Goal: Task Accomplishment & Management: Use online tool/utility

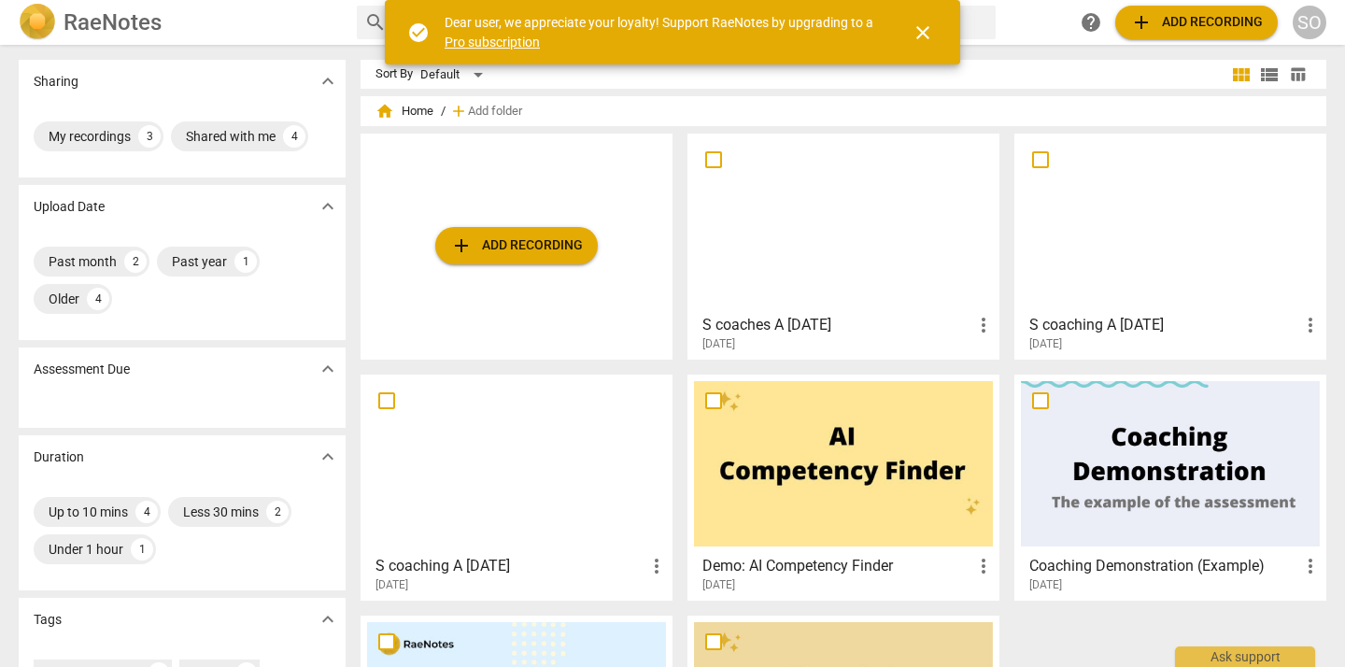
click at [543, 476] on div at bounding box center [516, 463] width 299 height 165
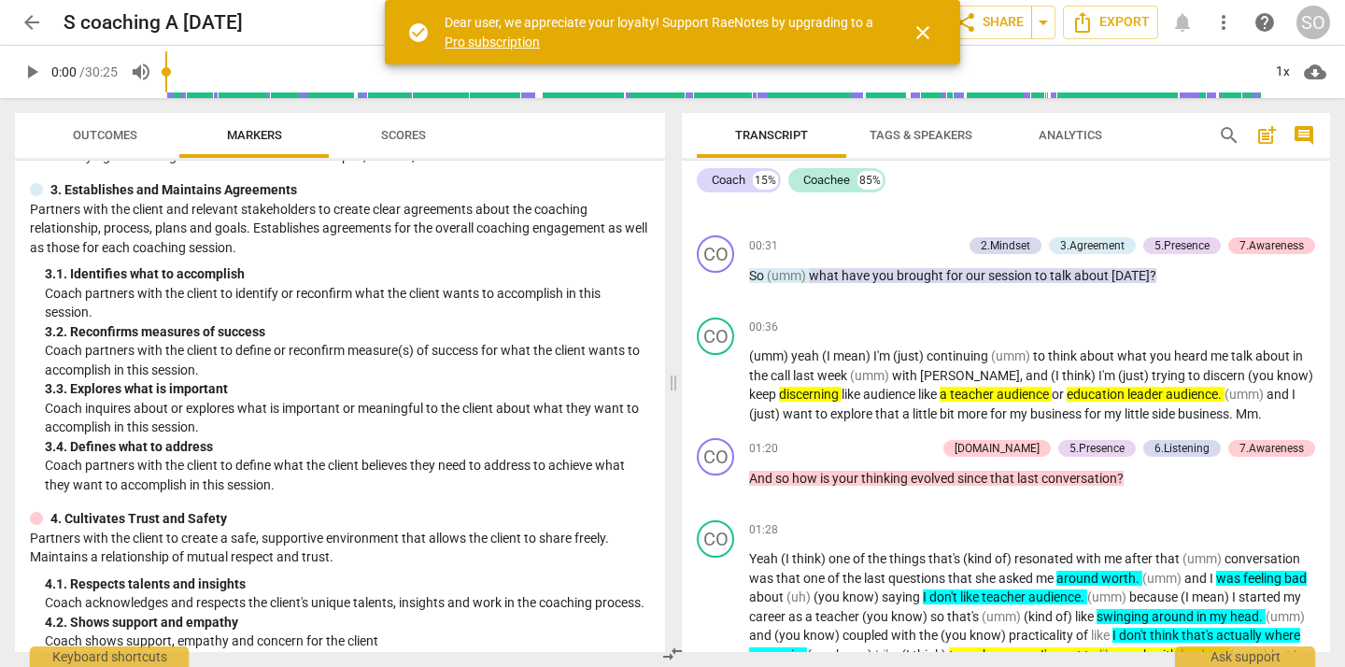
scroll to position [230, 0]
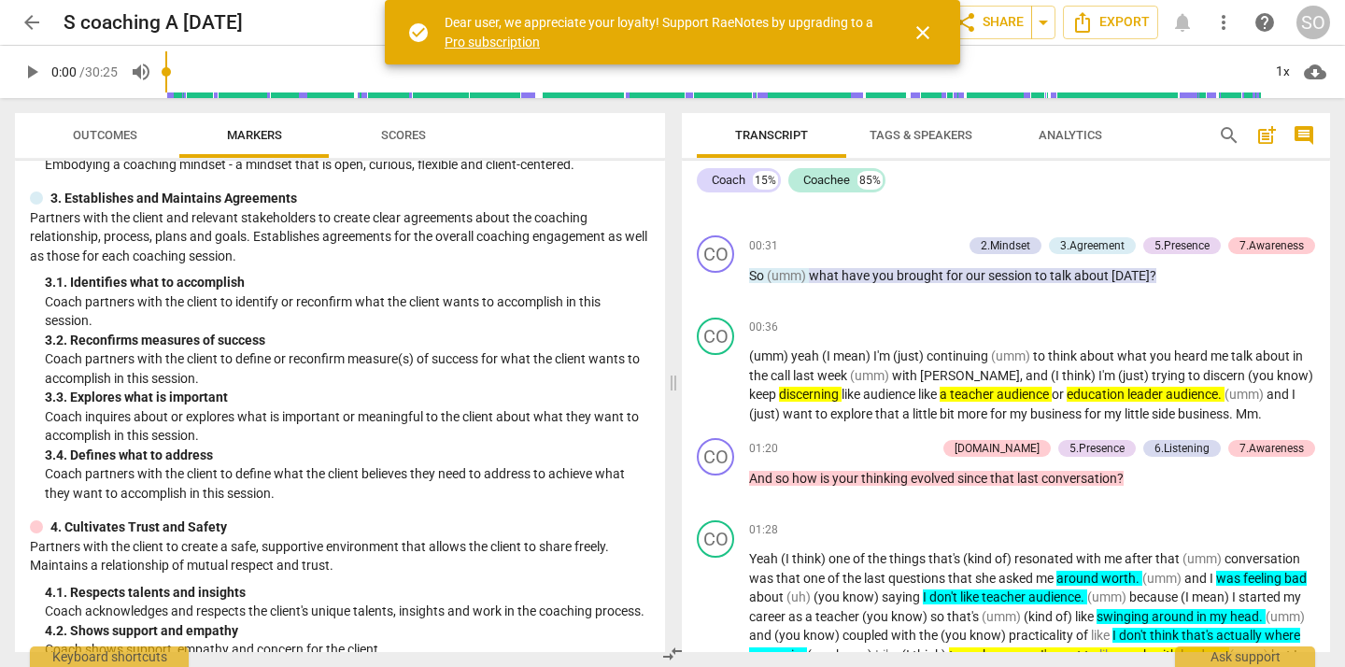
click at [30, 22] on span "arrow_back" at bounding box center [32, 22] width 22 height 22
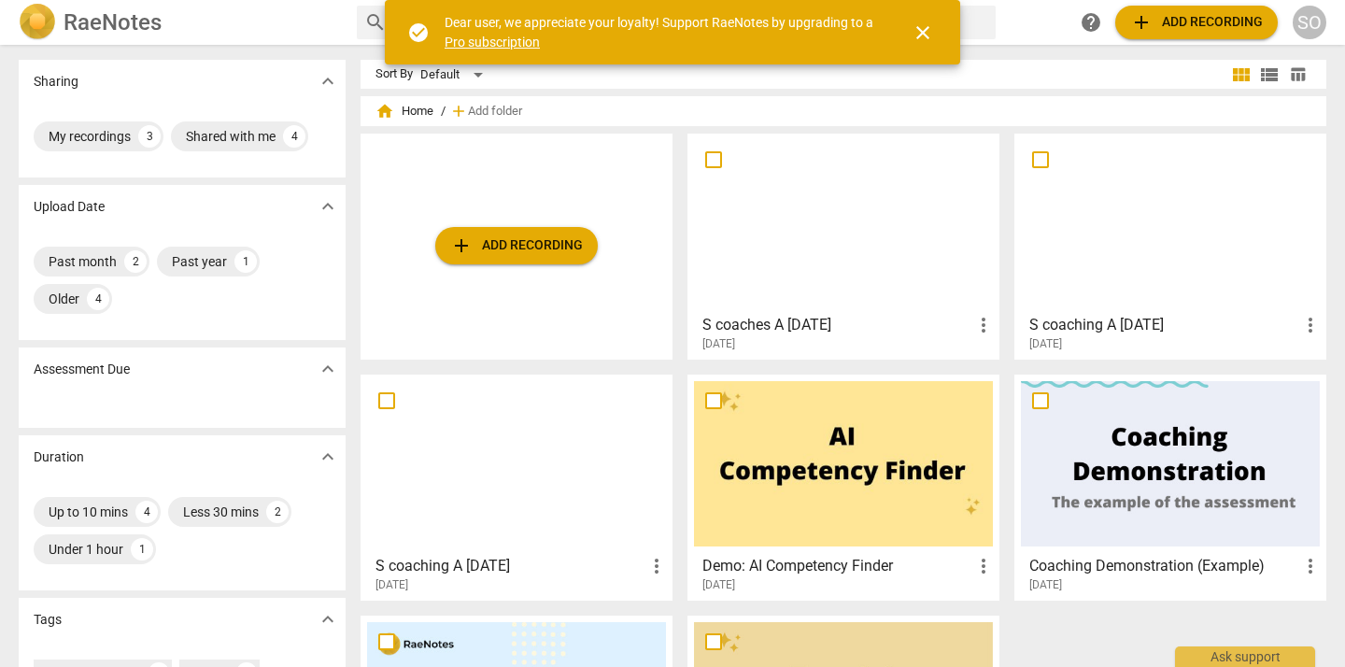
click at [1185, 205] on div at bounding box center [1170, 222] width 299 height 165
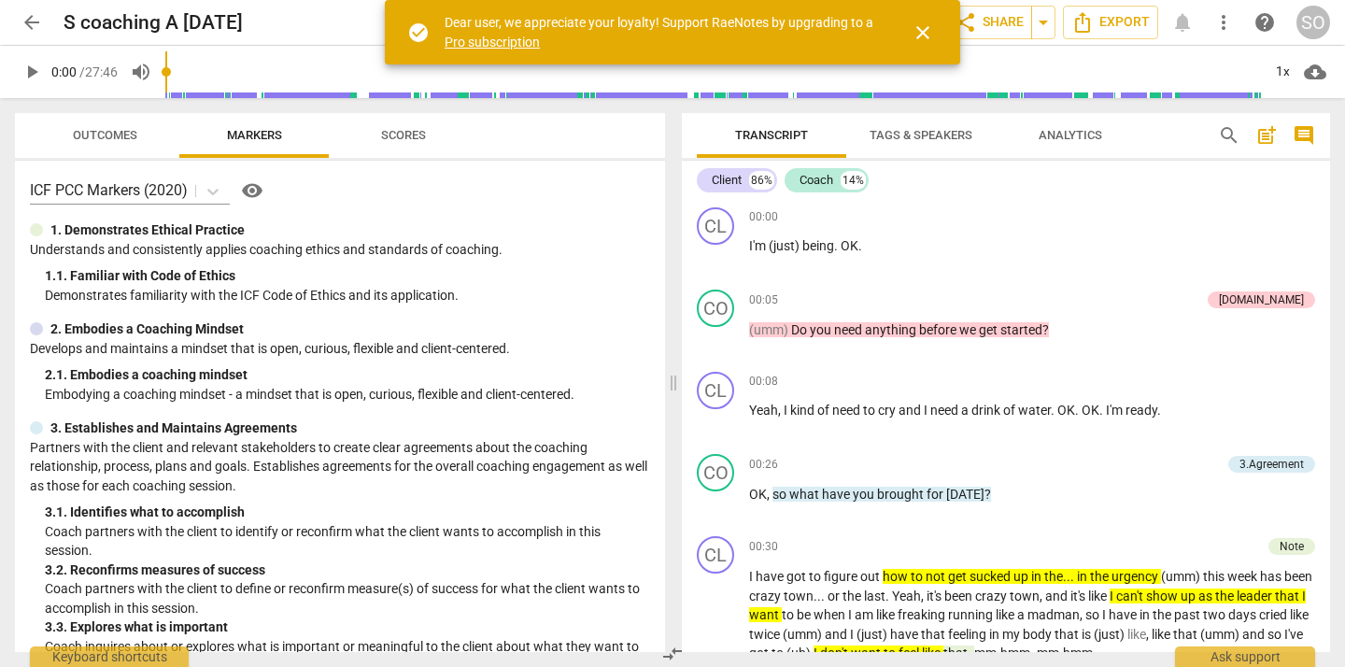
click at [924, 33] on span "close" at bounding box center [922, 32] width 22 height 22
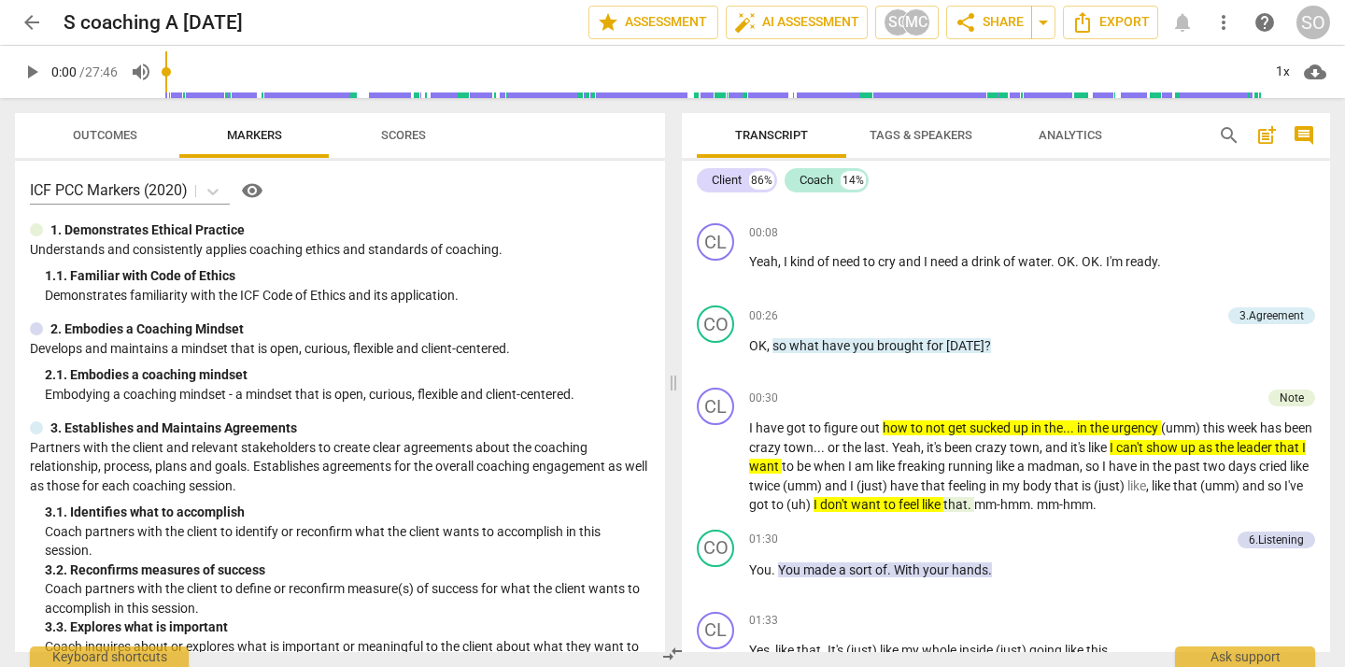
scroll to position [152, 0]
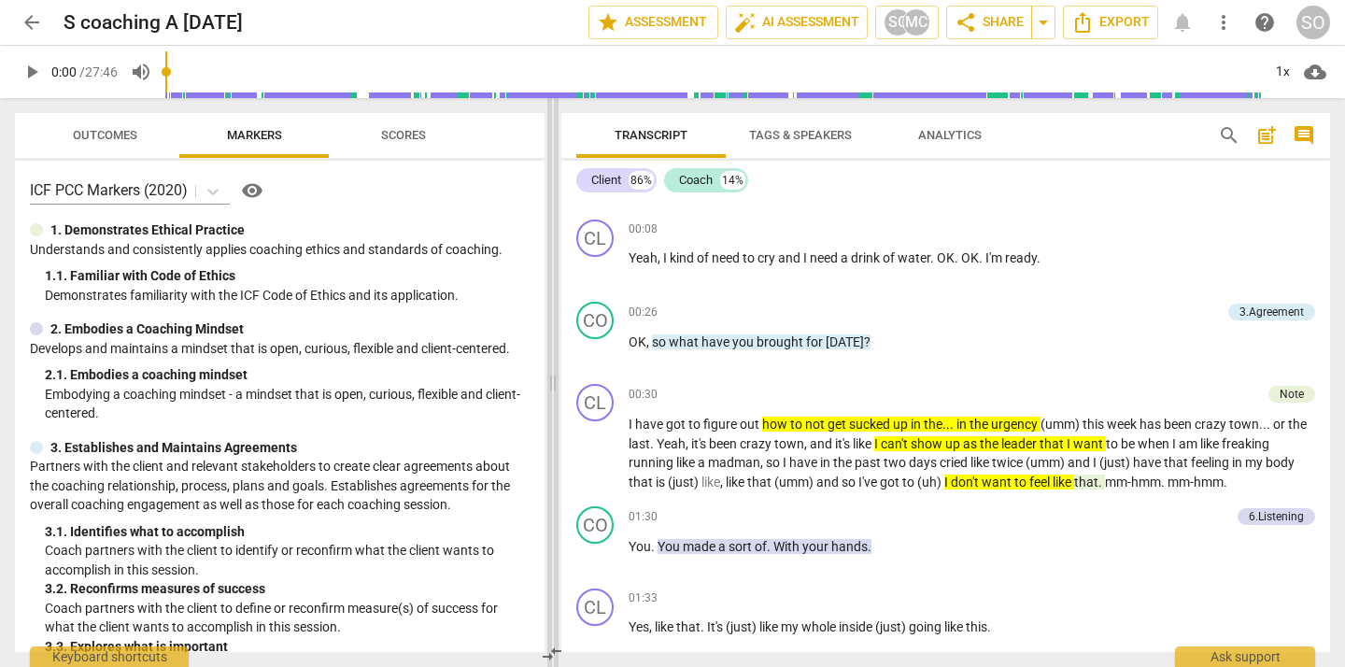
drag, startPoint x: 673, startPoint y: 334, endPoint x: 552, endPoint y: 346, distance: 121.9
click at [552, 346] on span at bounding box center [552, 382] width 11 height 569
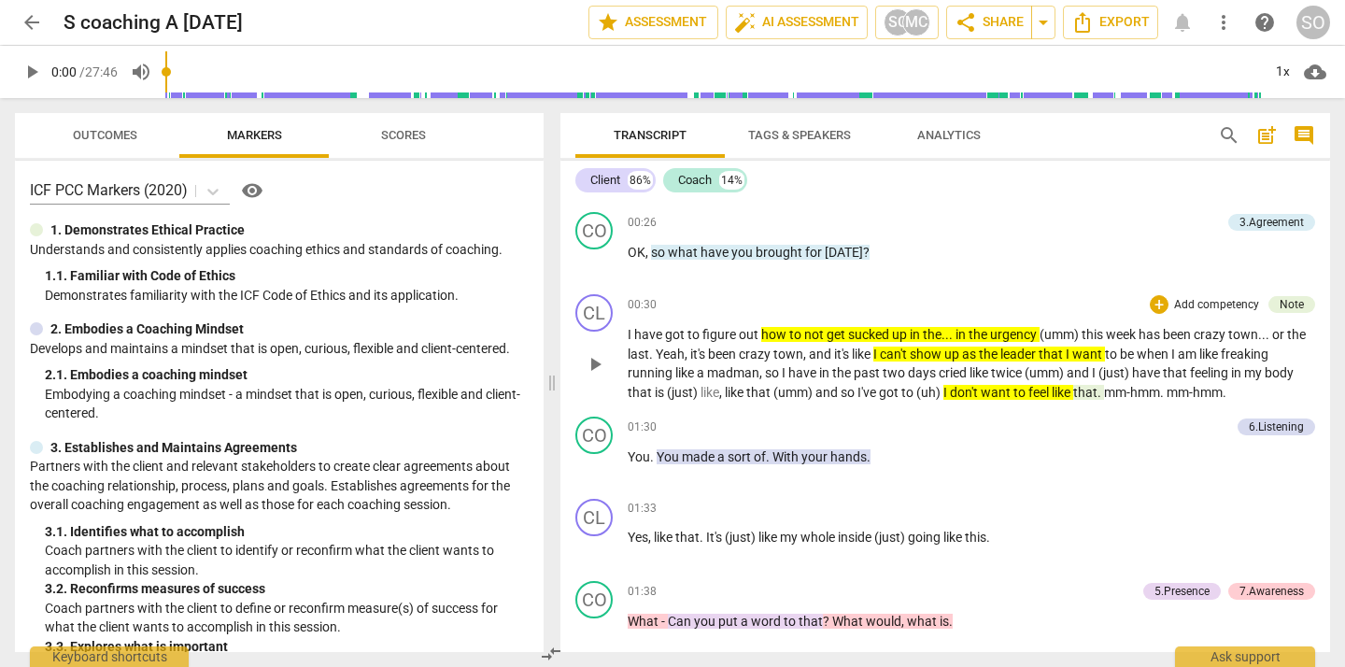
scroll to position [244, 0]
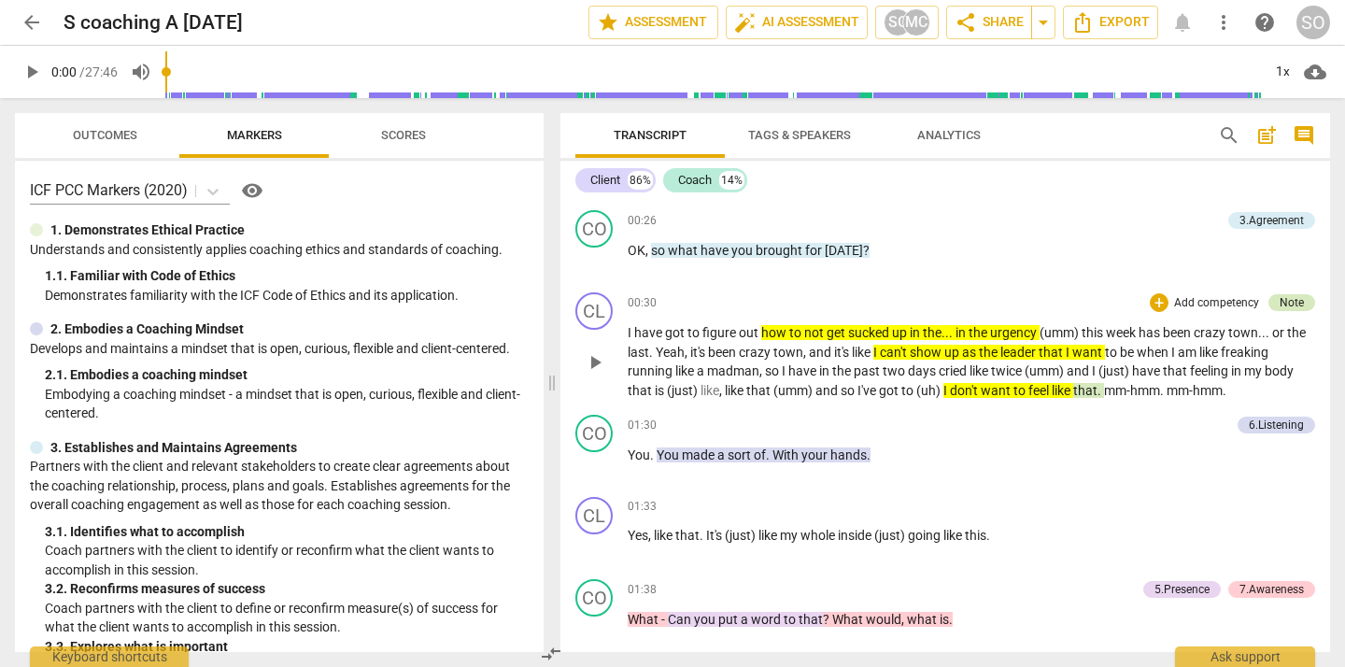
click at [1294, 297] on div "Note" at bounding box center [1291, 302] width 24 height 17
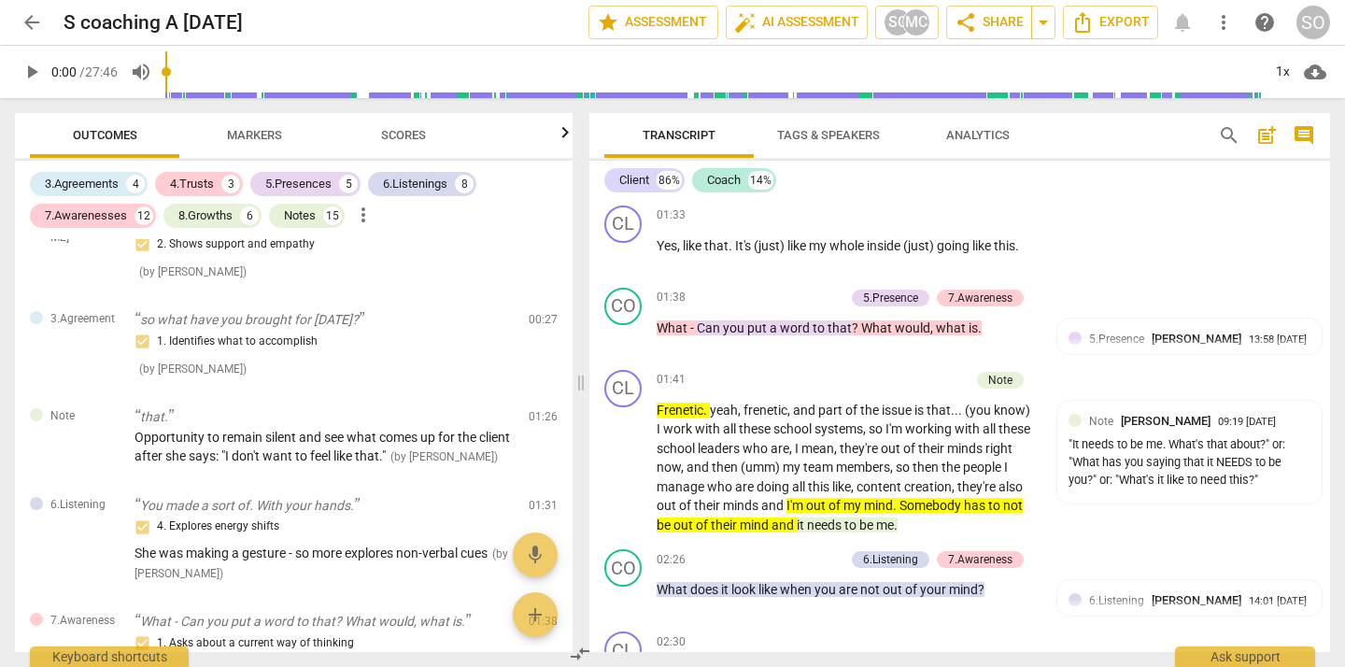
scroll to position [613, 0]
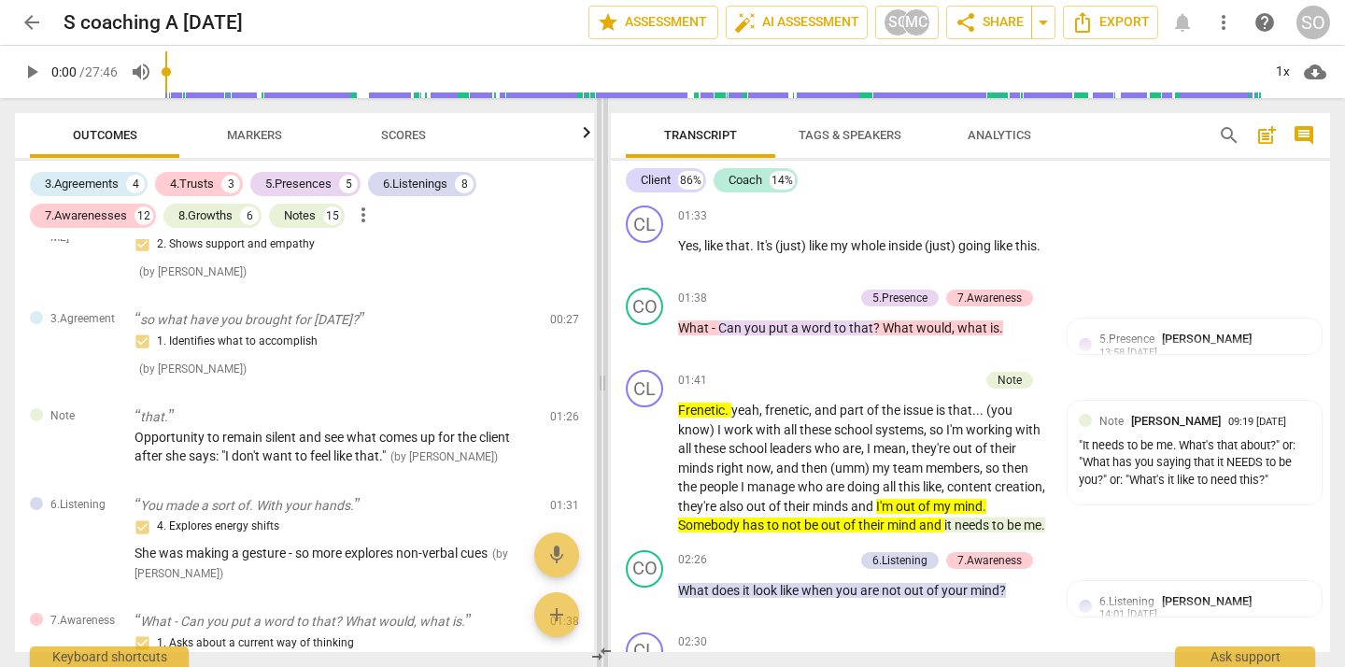
drag, startPoint x: 481, startPoint y: 232, endPoint x: 607, endPoint y: 245, distance: 126.7
click at [607, 245] on span at bounding box center [602, 382] width 11 height 569
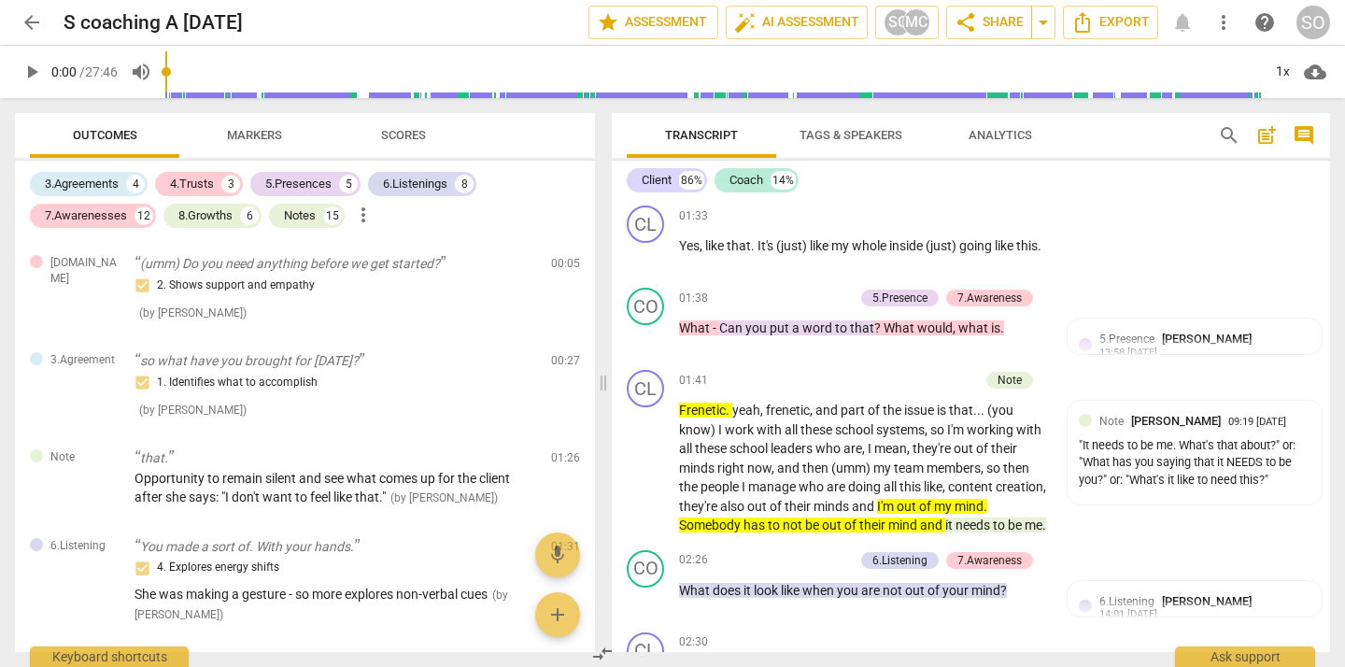
click at [1230, 198] on div "Client 86% Coach 14% CL play_arrow pause 00:00 + Add competency keyboard_arrow_…" at bounding box center [971, 406] width 718 height 491
click at [268, 123] on span "Markers" at bounding box center [254, 135] width 100 height 25
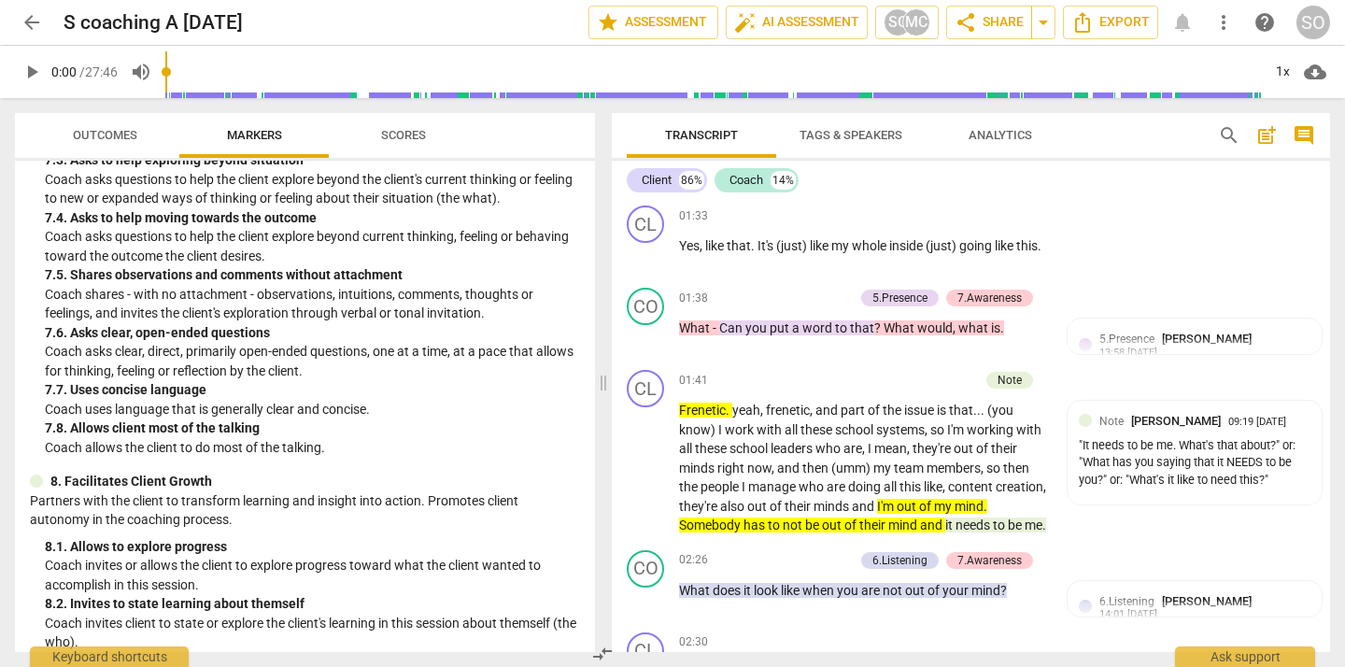
scroll to position [1783, 0]
click at [30, 21] on span "arrow_back" at bounding box center [32, 22] width 22 height 22
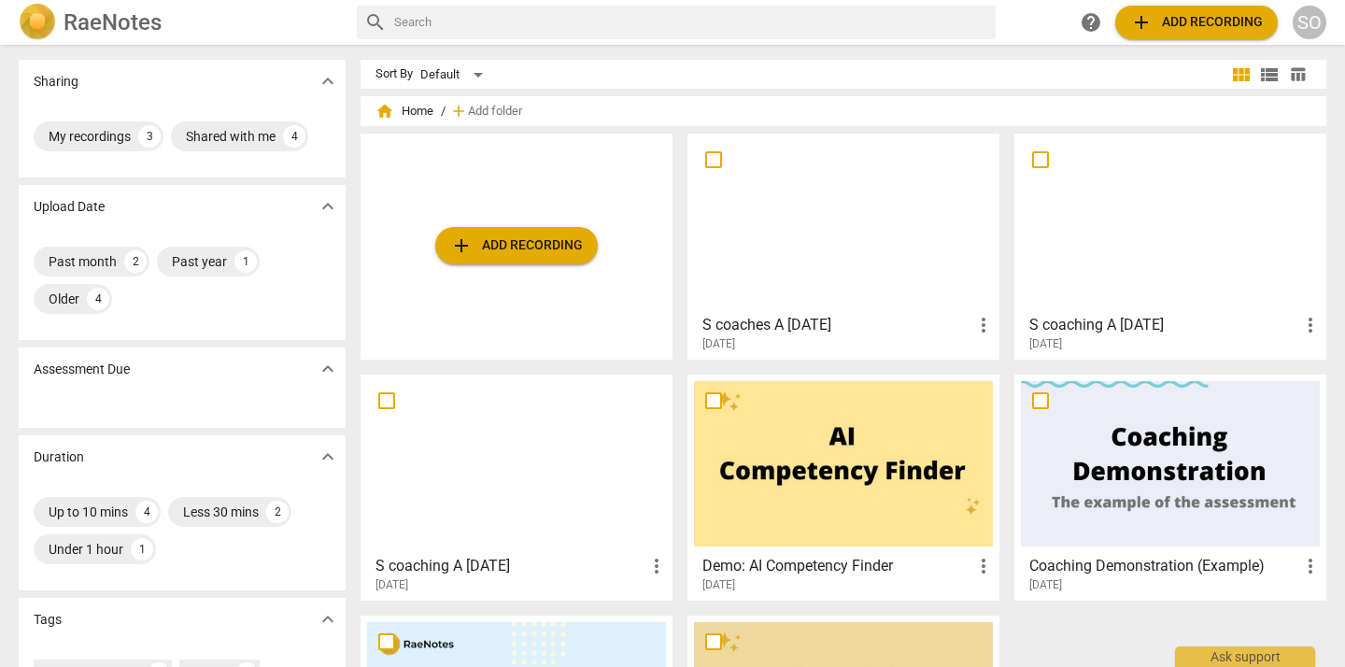
click at [866, 261] on div at bounding box center [843, 222] width 299 height 165
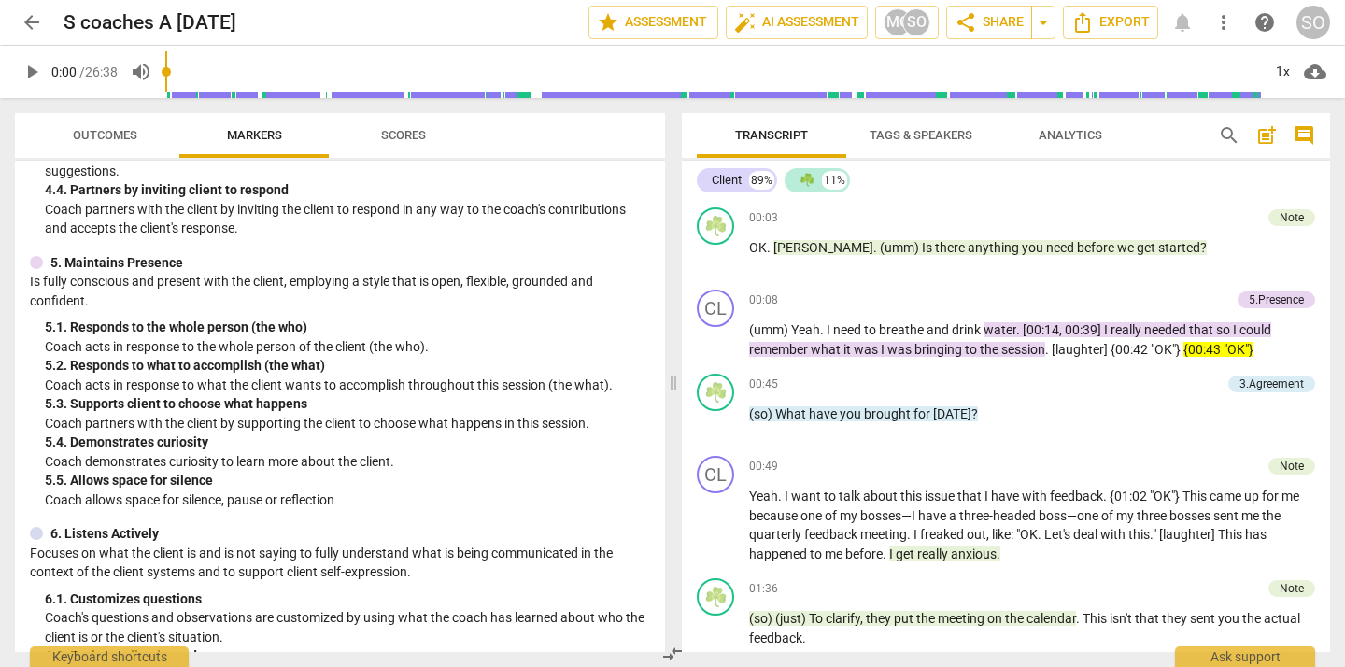
scroll to position [781, 0]
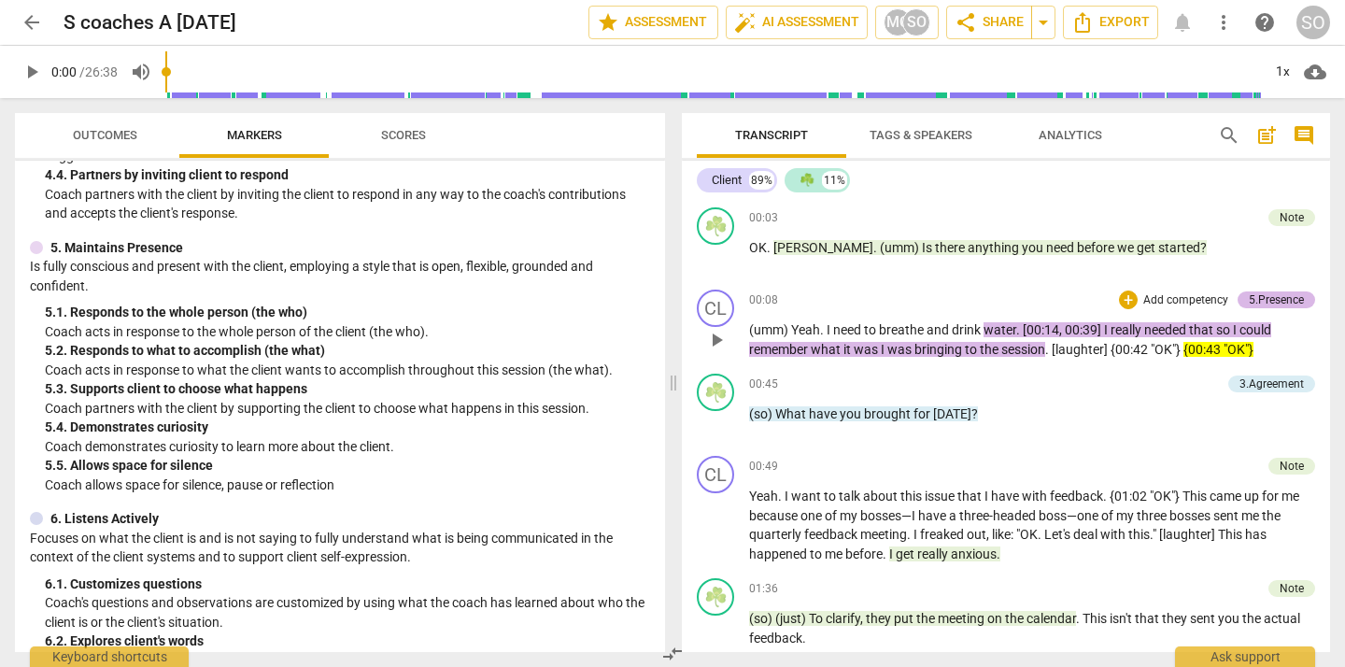
click at [1256, 298] on div "5.Presence" at bounding box center [1275, 299] width 55 height 17
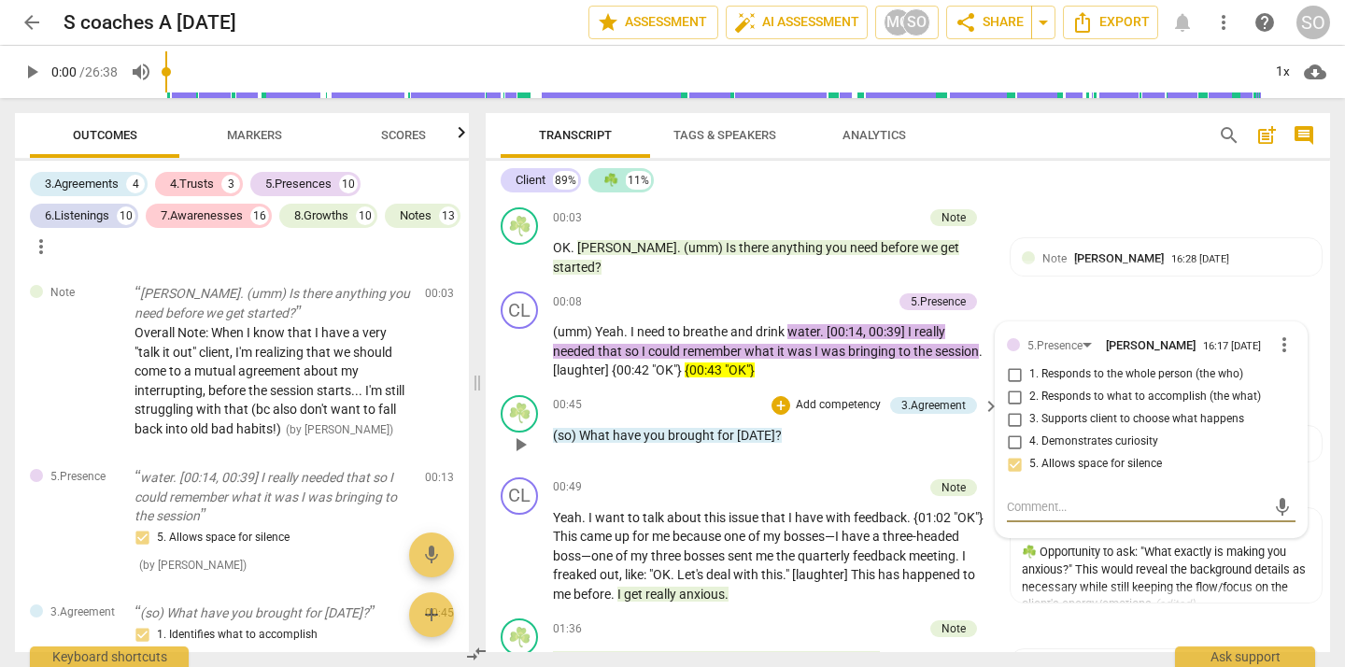
click at [817, 462] on div "☘️ play_arrow pause 00:45 + Add competency 3.Agreement keyboard_arrow_right (so…" at bounding box center [908, 429] width 844 height 82
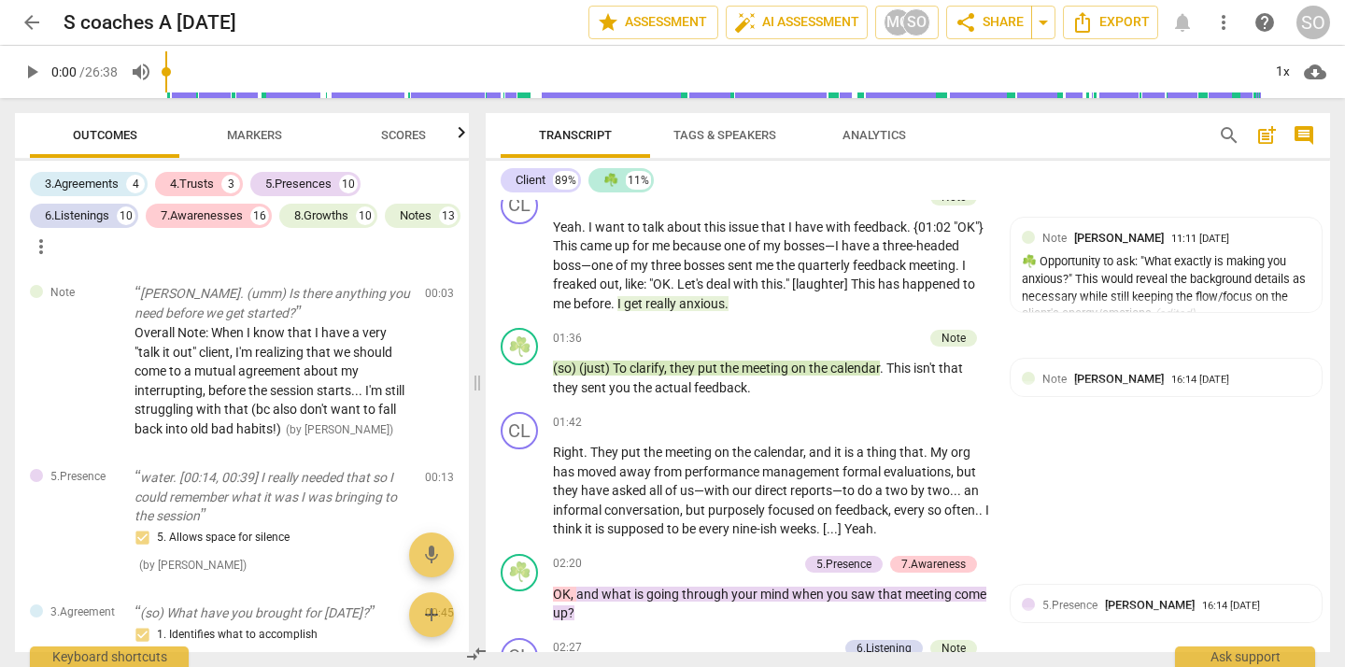
scroll to position [303, 0]
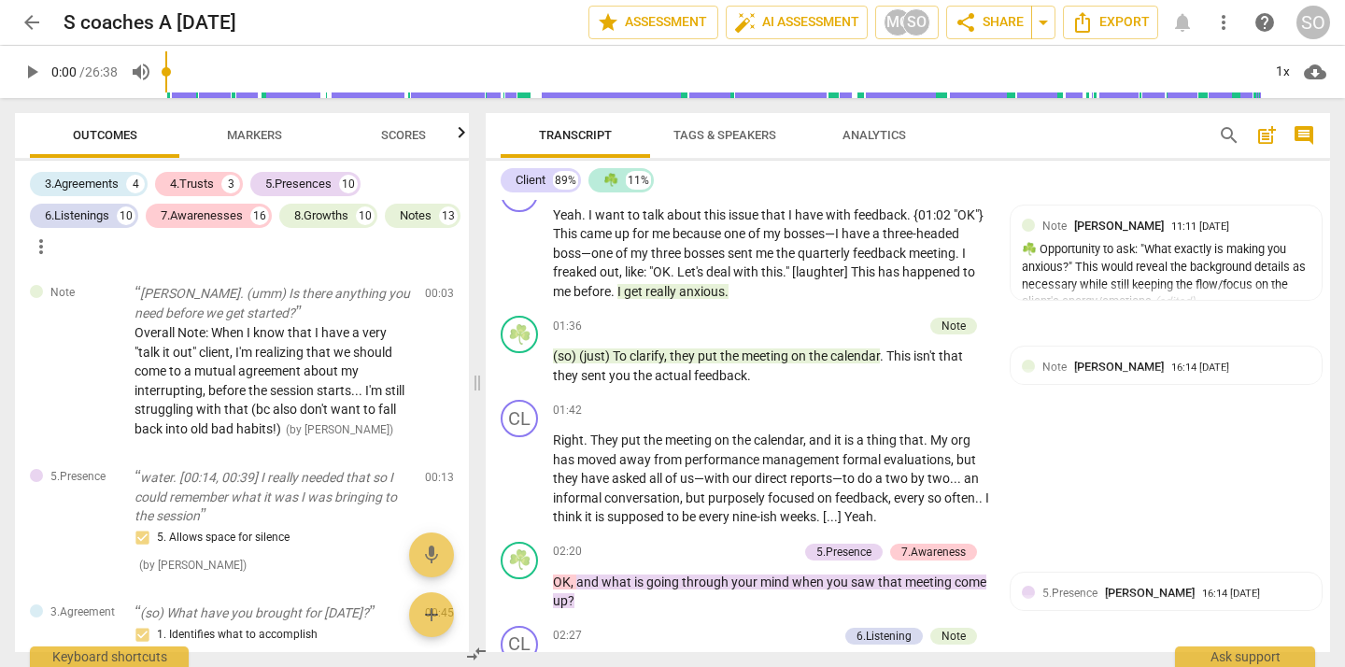
click at [247, 138] on span "Markers" at bounding box center [254, 135] width 55 height 14
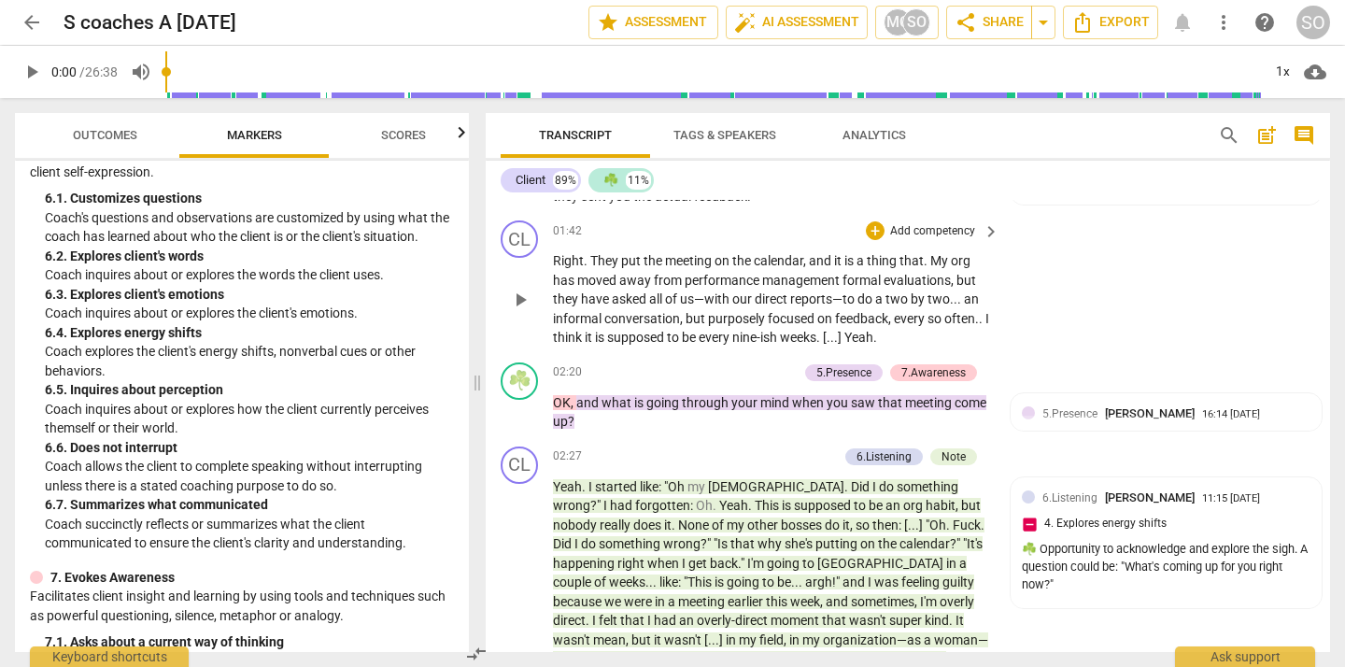
scroll to position [484, 0]
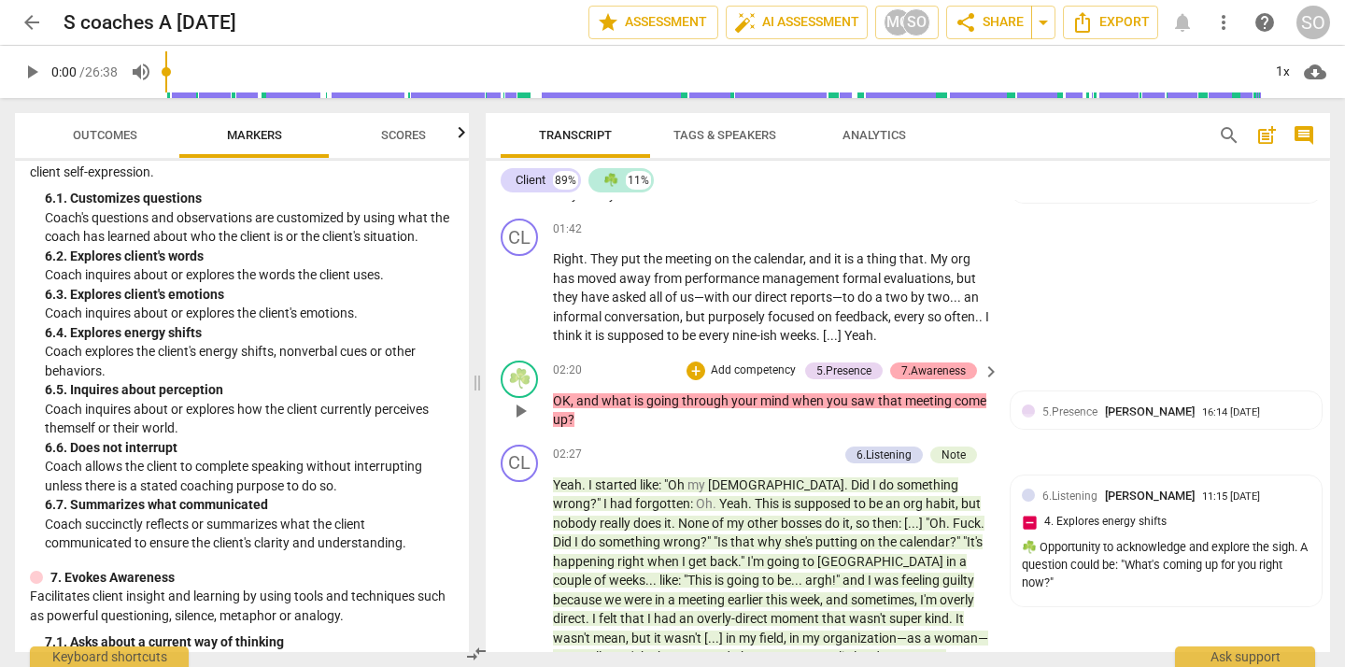
click at [939, 371] on div "7.Awareness" at bounding box center [933, 370] width 64 height 17
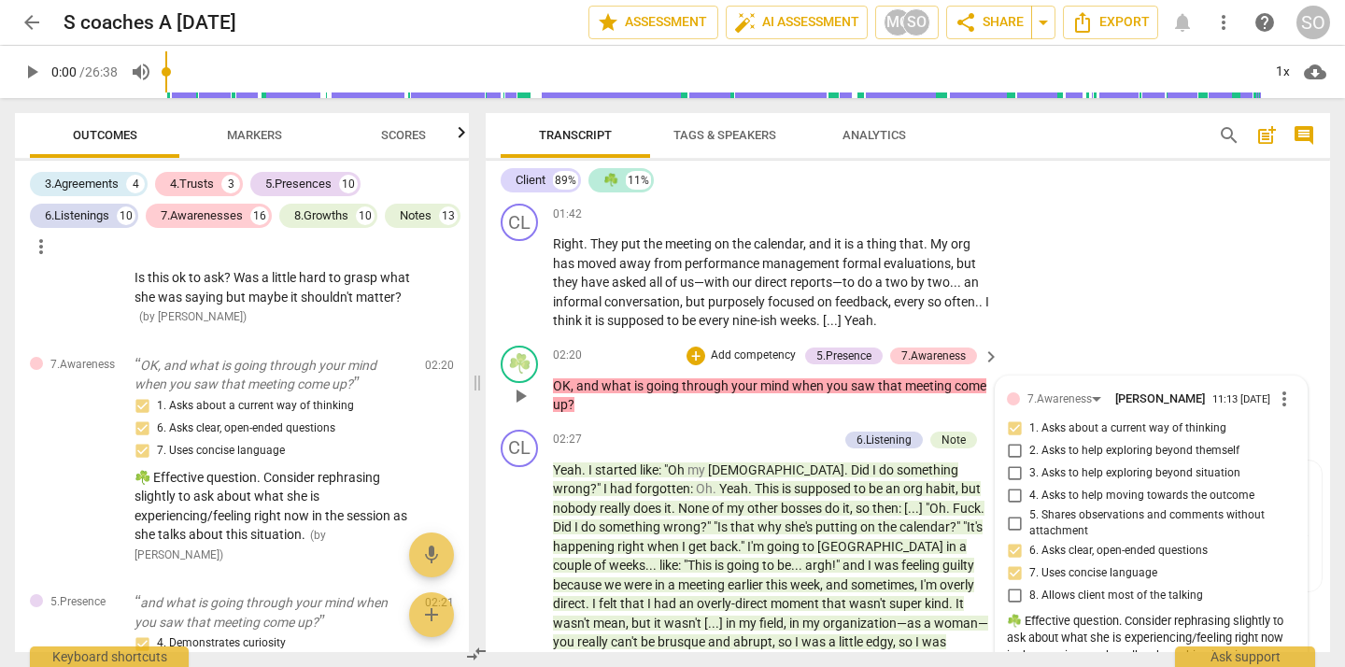
scroll to position [497, 0]
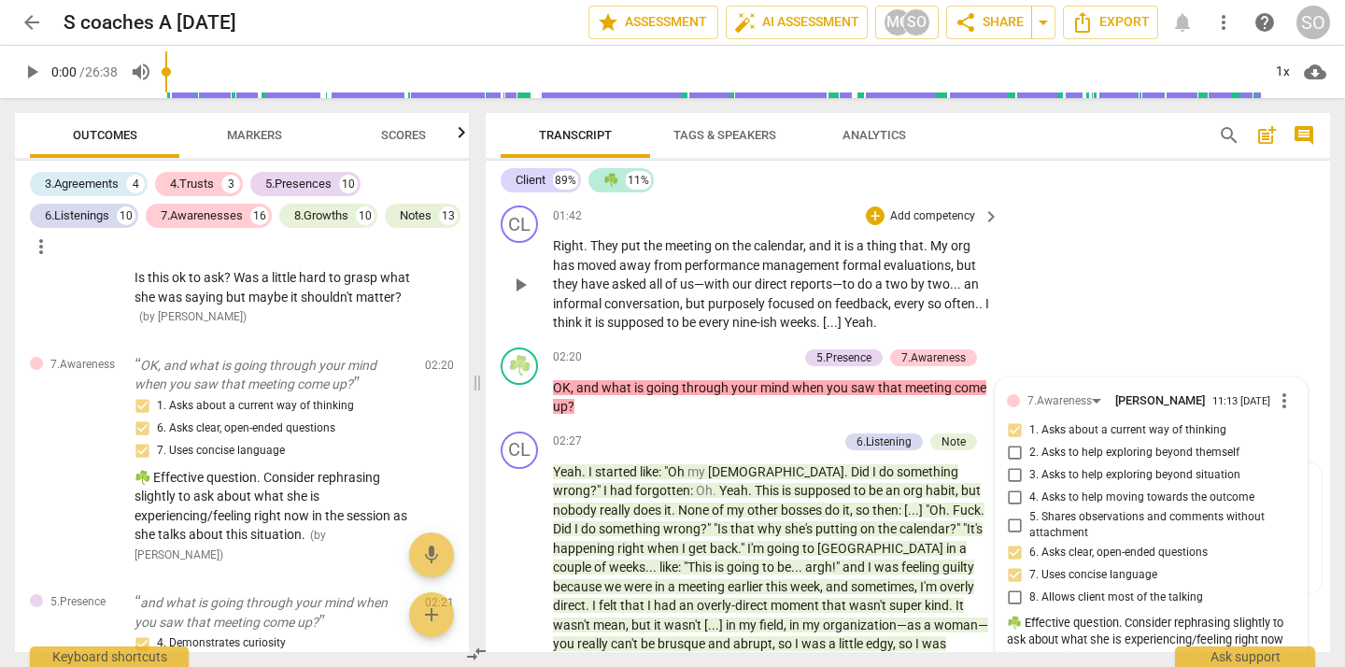
click at [1135, 309] on div "CL play_arrow pause 01:42 + Add competency keyboard_arrow_right Right . They pu…" at bounding box center [908, 269] width 844 height 142
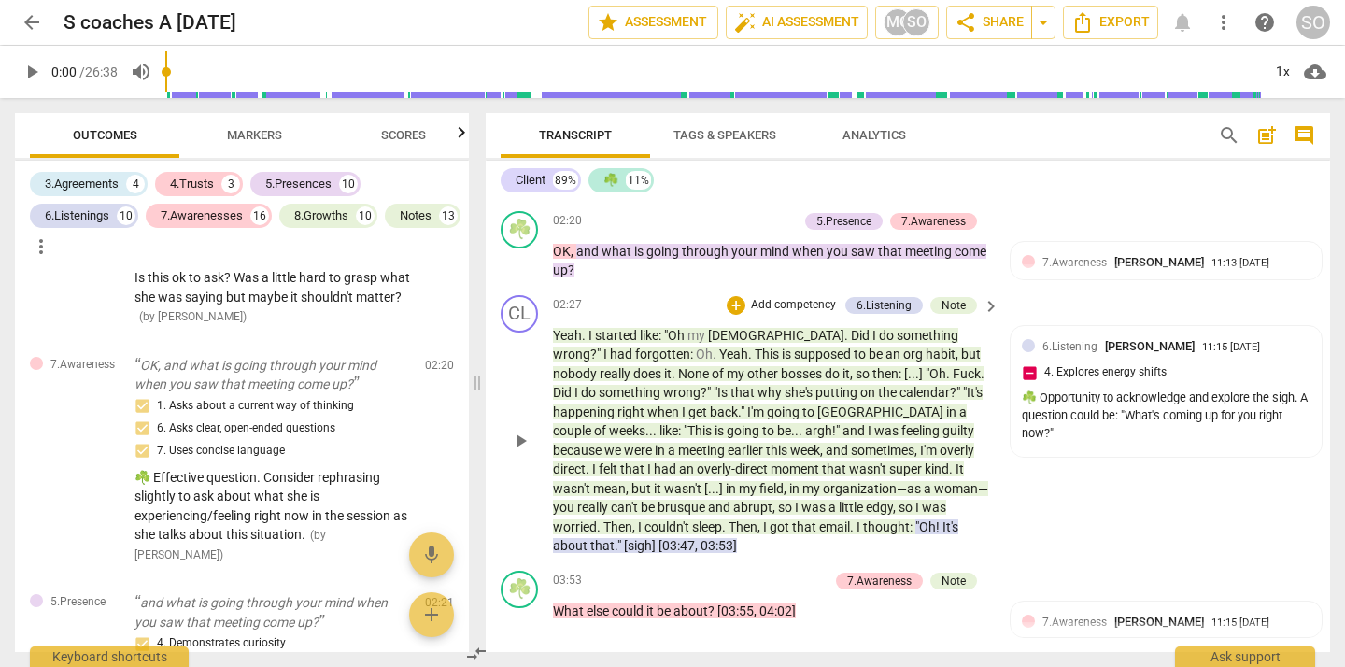
scroll to position [664, 0]
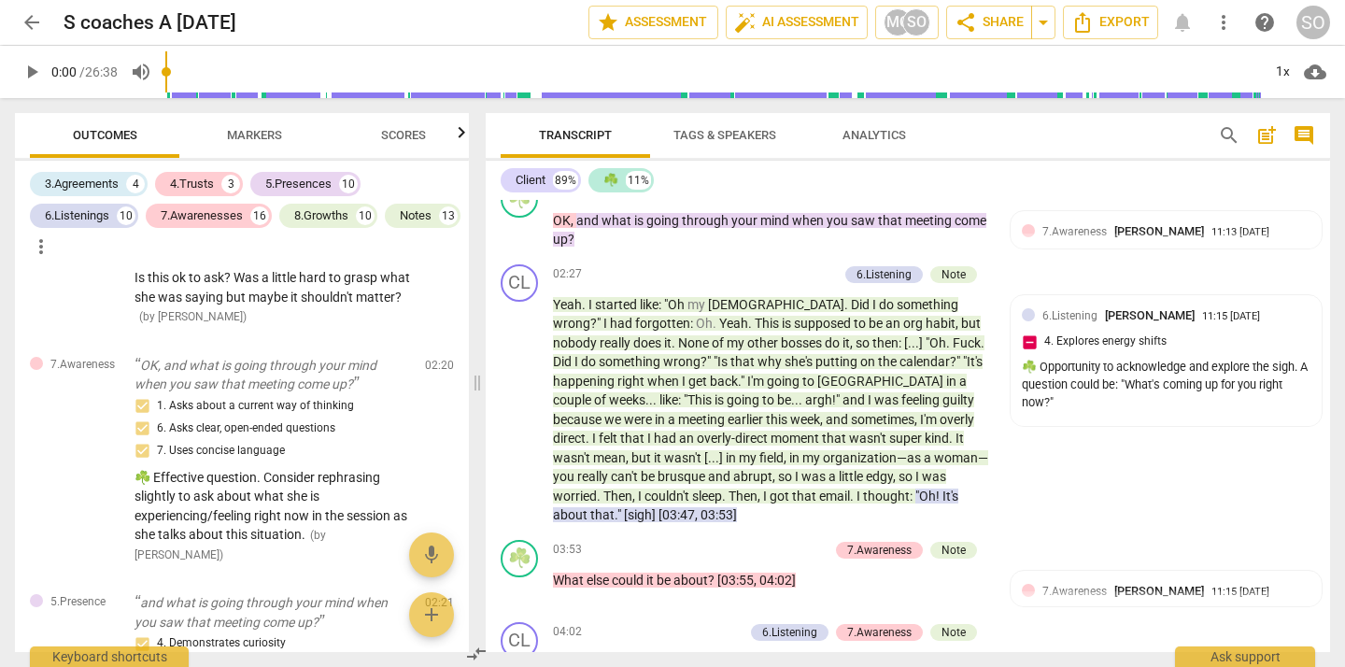
click at [252, 135] on span "Markers" at bounding box center [254, 135] width 55 height 14
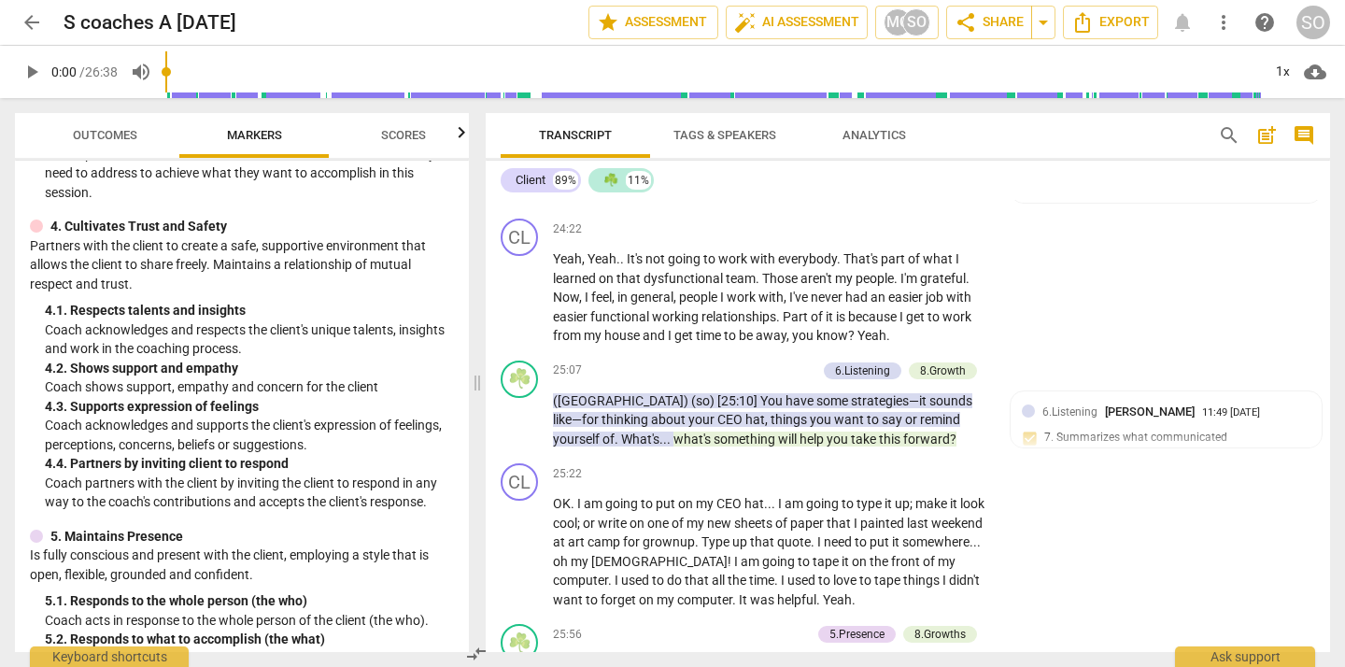
scroll to position [5635, 0]
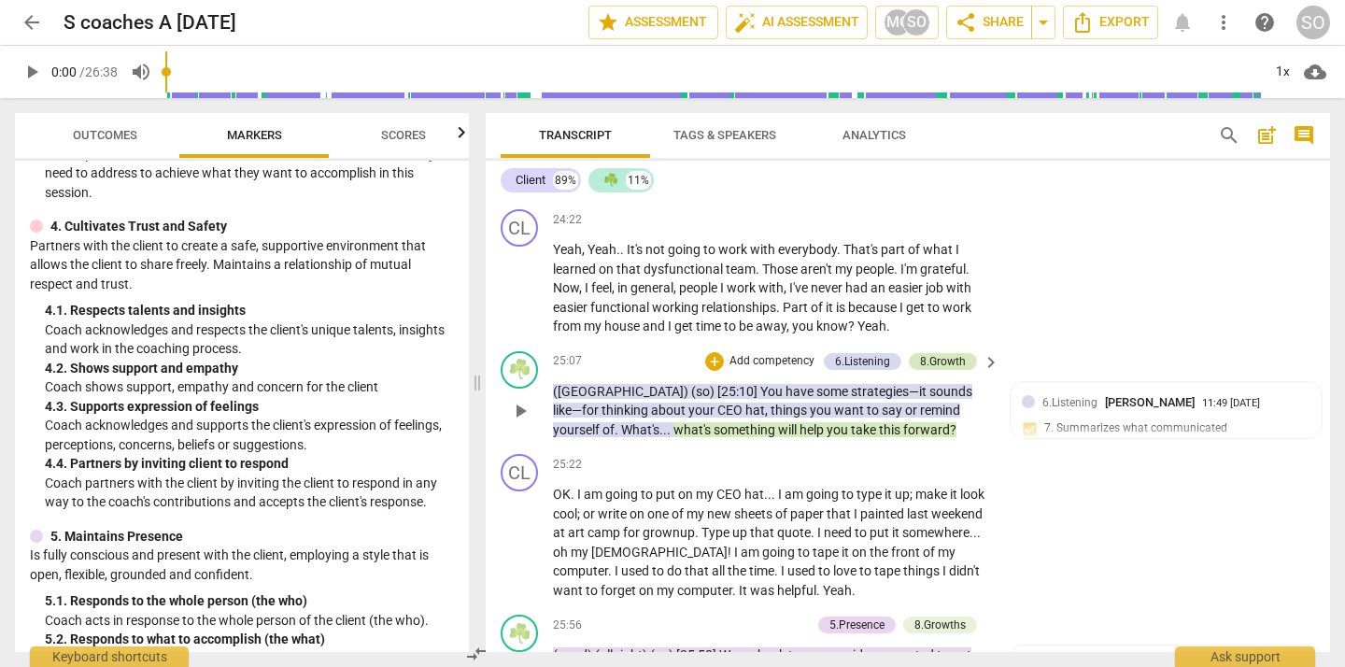
click at [936, 370] on div "8.Growth" at bounding box center [943, 361] width 46 height 17
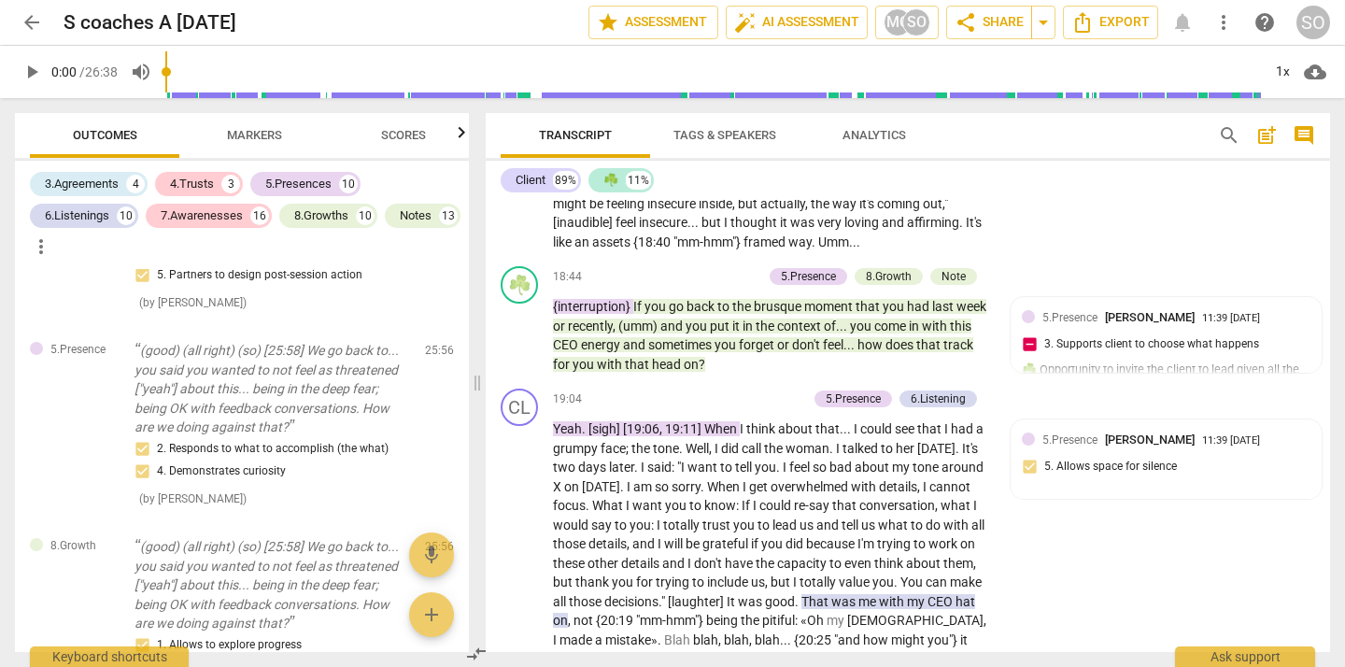
scroll to position [3976, 0]
